Goal: Communication & Community: Connect with others

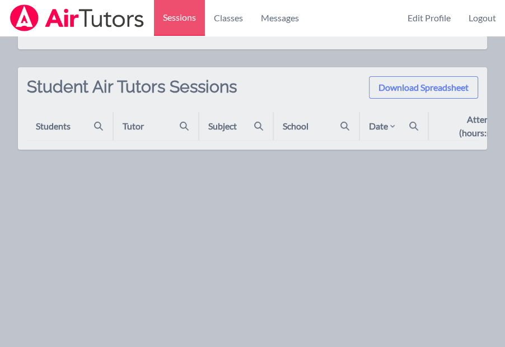
click at [383, 129] on div "Date" at bounding box center [383, 125] width 28 height 13
click at [391, 127] on icon at bounding box center [392, 126] width 9 height 9
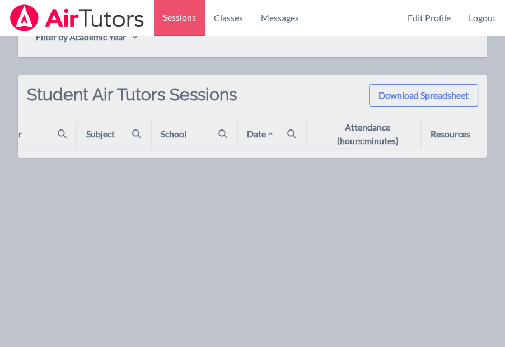
scroll to position [0, 122]
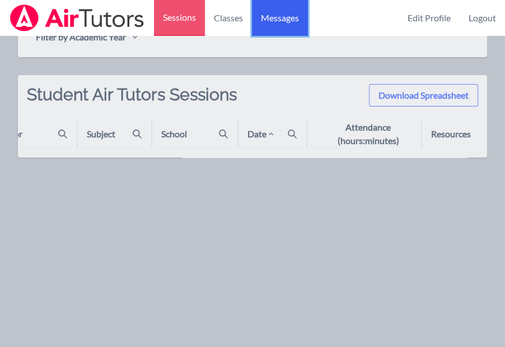
click at [273, 25] on link "Messages" at bounding box center [280, 18] width 56 height 36
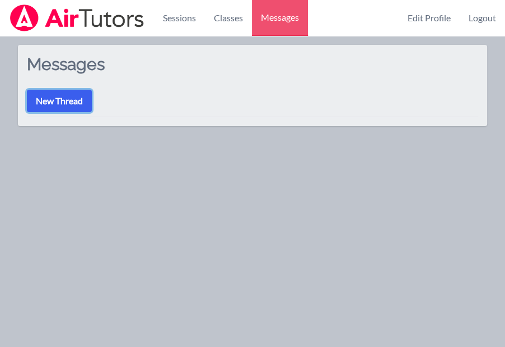
click at [81, 101] on button "New Thread" at bounding box center [59, 101] width 65 height 22
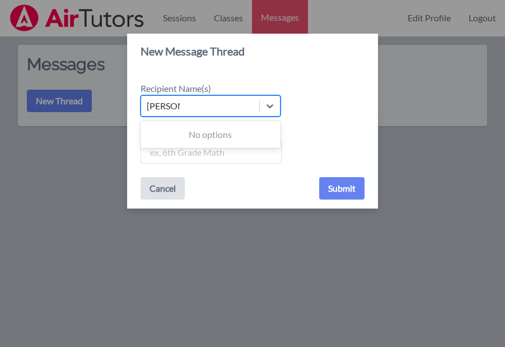
type input "[PERSON_NAME]"
click at [176, 191] on button "Cancel" at bounding box center [163, 188] width 44 height 22
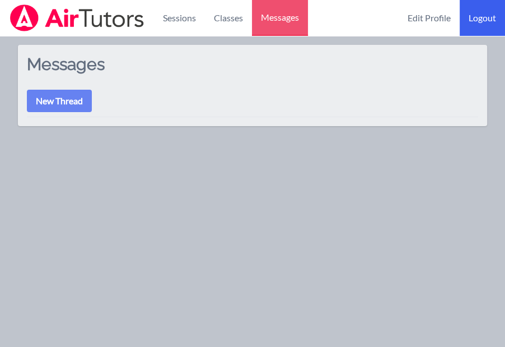
click at [483, 24] on link "Logout" at bounding box center [482, 18] width 45 height 36
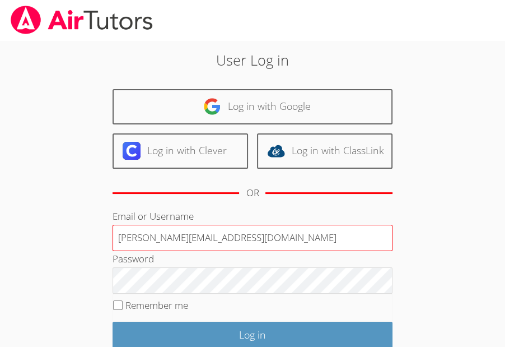
click at [231, 233] on input "[PERSON_NAME][EMAIL_ADDRESS][DOMAIN_NAME]" at bounding box center [253, 238] width 280 height 27
click at [282, 233] on input "[EMAIL_ADDRESS][DOMAIN_NAME]" at bounding box center [253, 238] width 280 height 27
drag, startPoint x: 211, startPoint y: 237, endPoint x: 179, endPoint y: 240, distance: 32.0
click at [179, 240] on input "[EMAIL_ADDRESS][DOMAIN_NAME]" at bounding box center [253, 238] width 280 height 27
type input "[EMAIL_ADDRESS][DOMAIN_NAME]"
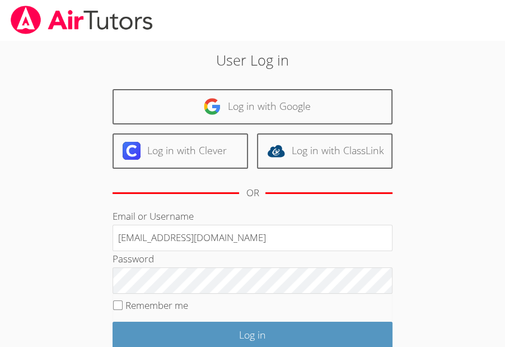
click at [316, 211] on div "Email or Username [EMAIL_ADDRESS][DOMAIN_NAME]" at bounding box center [253, 229] width 280 height 43
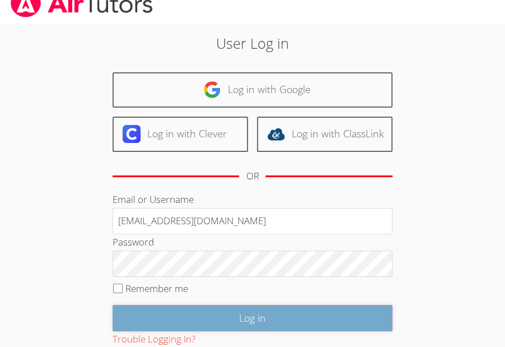
click at [244, 306] on input "Log in" at bounding box center [253, 318] width 280 height 26
